Goal: Task Accomplishment & Management: Use online tool/utility

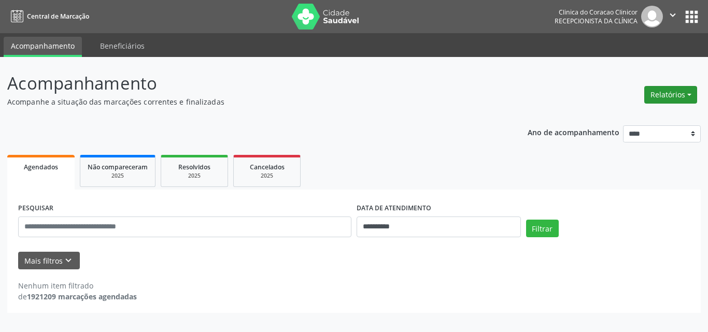
click at [668, 93] on button "Relatórios" at bounding box center [671, 95] width 53 height 18
click at [625, 116] on link "Agendamentos" at bounding box center [641, 117] width 111 height 15
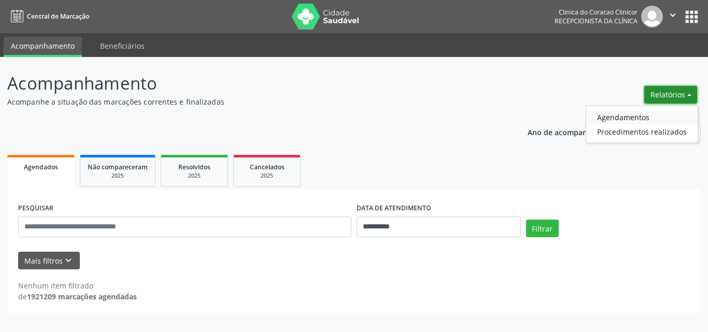
select select "*"
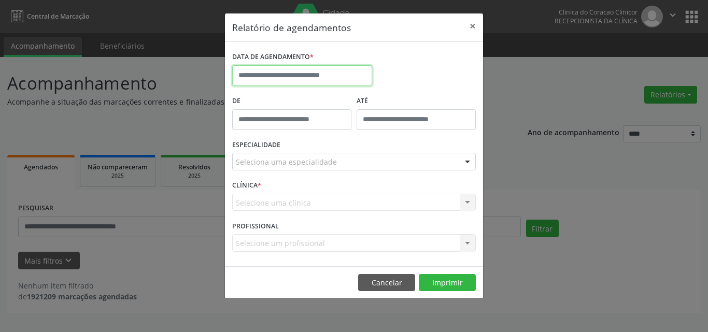
click at [297, 70] on input "text" at bounding box center [302, 75] width 140 height 21
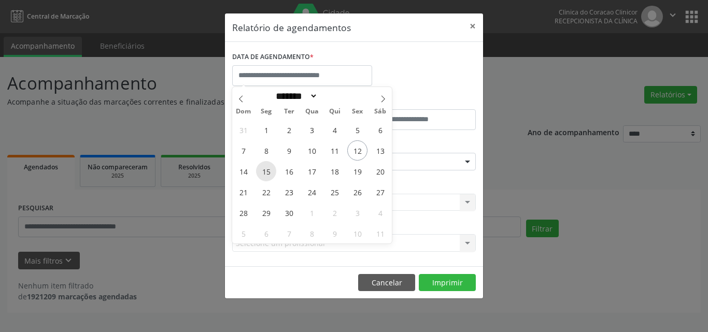
click at [274, 173] on span "15" at bounding box center [266, 171] width 20 height 20
type input "**********"
click at [269, 175] on span "15" at bounding box center [266, 171] width 20 height 20
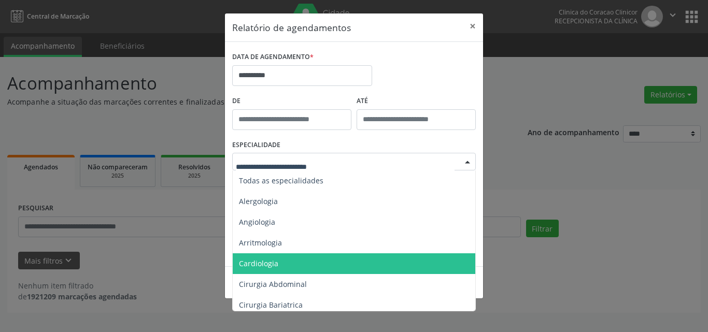
click at [264, 259] on span "Cardiologia" at bounding box center [258, 264] width 39 height 10
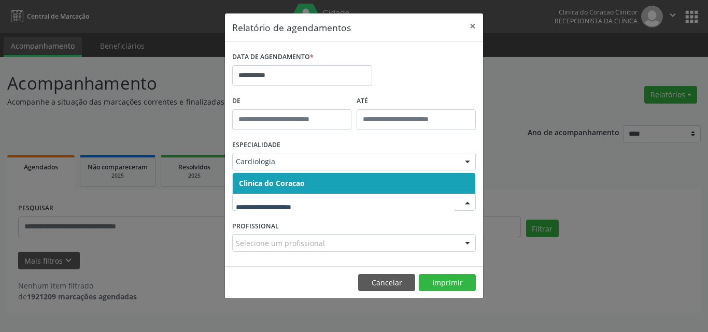
click at [284, 181] on span "Clinica do Coracao" at bounding box center [272, 183] width 66 height 10
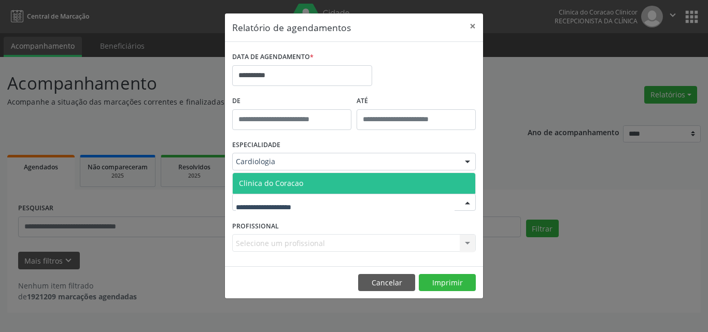
click at [284, 186] on span "Clinica do Coracao" at bounding box center [271, 183] width 64 height 10
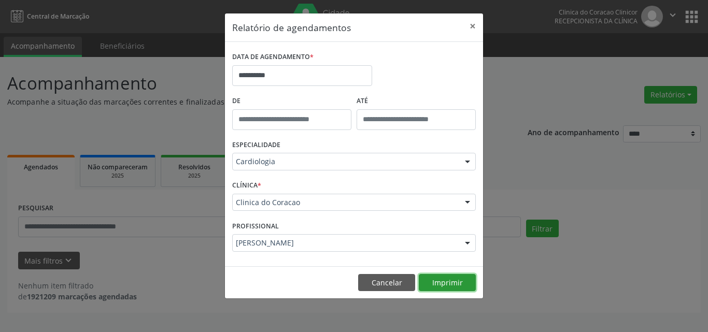
click at [437, 284] on button "Imprimir" at bounding box center [447, 283] width 57 height 18
